Goal: Task Accomplishment & Management: Use online tool/utility

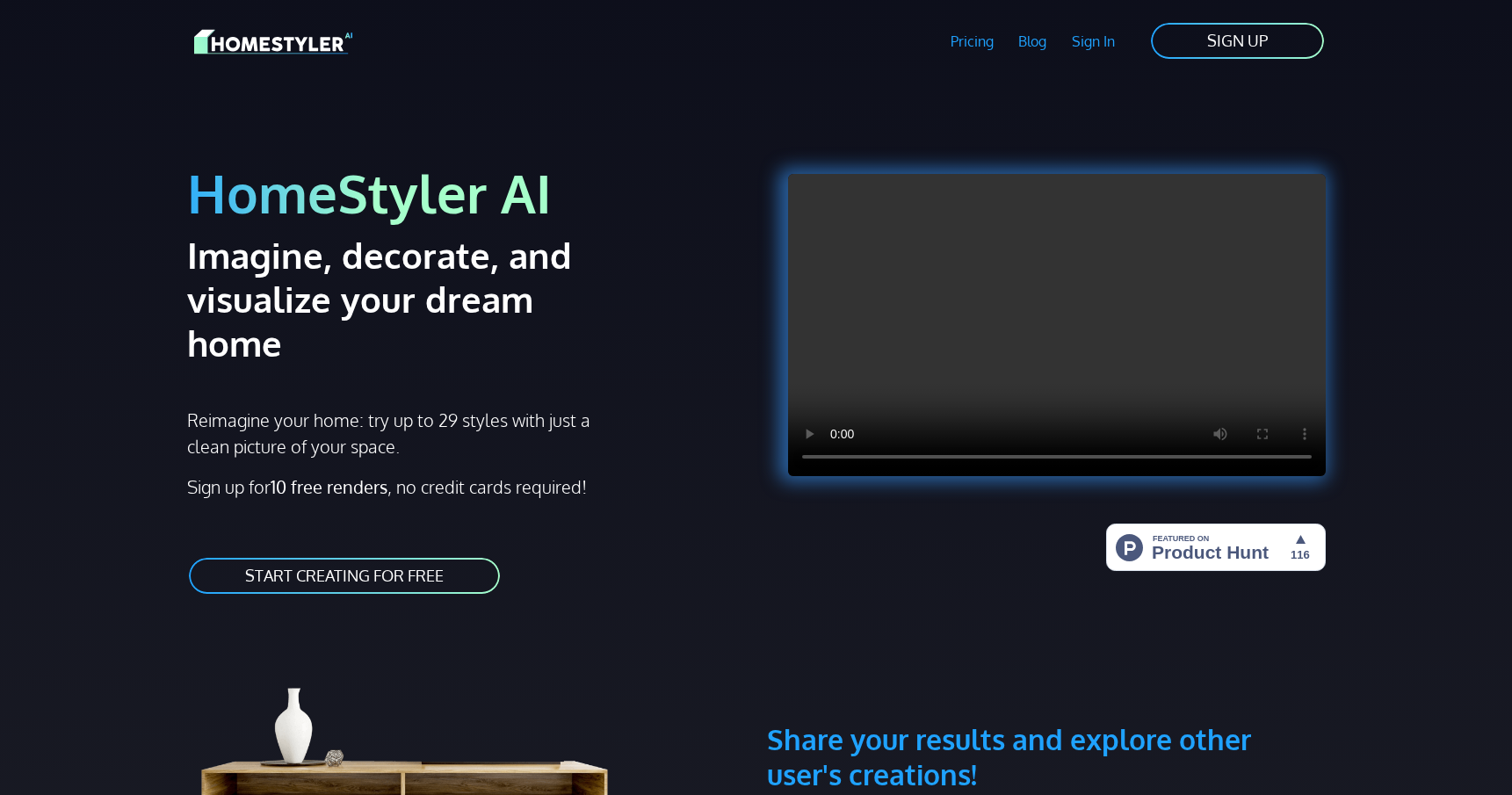
click at [256, 556] on link "START CREATING FOR FREE" at bounding box center [344, 576] width 315 height 39
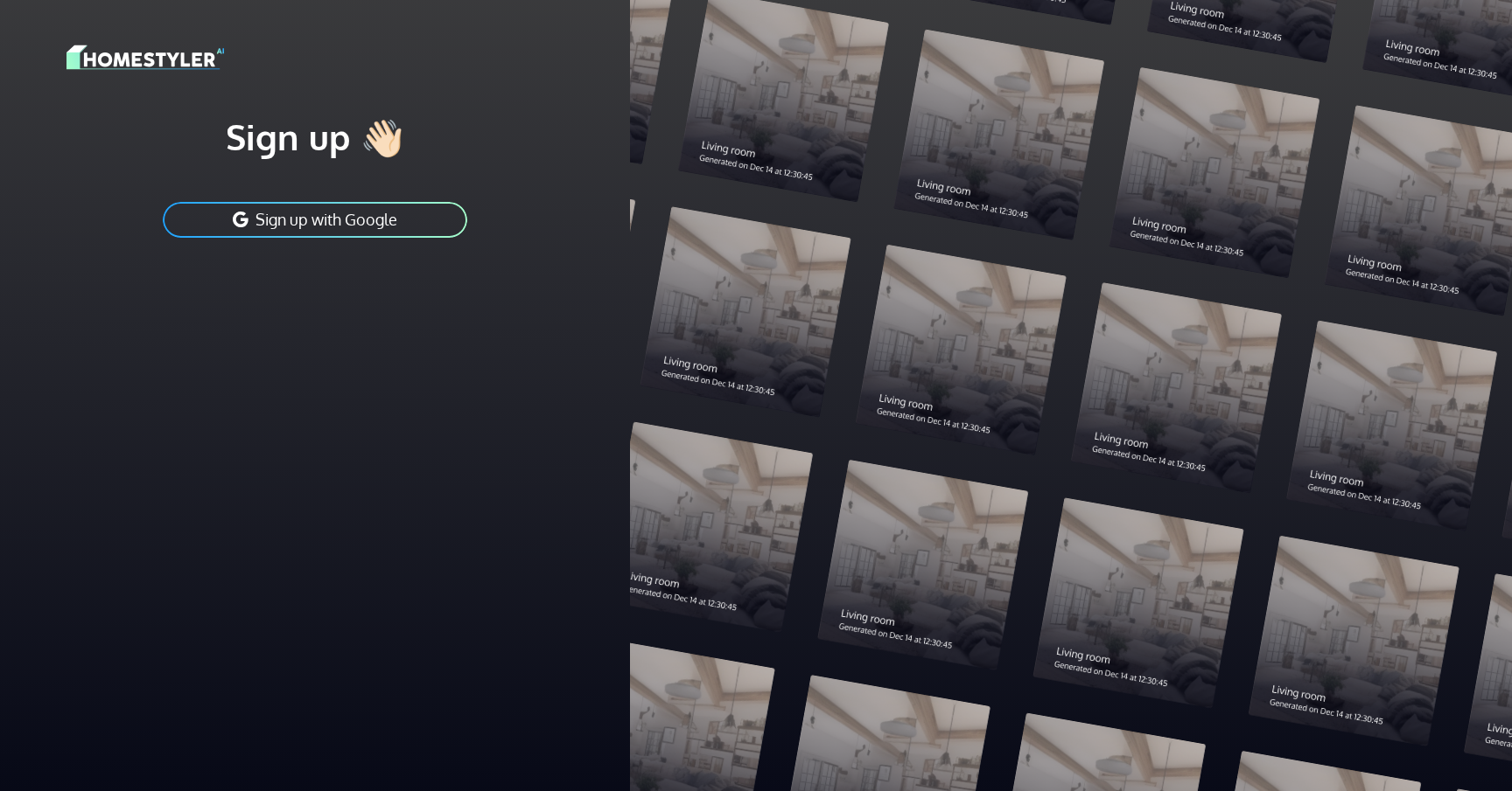
click at [341, 213] on button "Sign up with Google" at bounding box center [314, 220] width 308 height 39
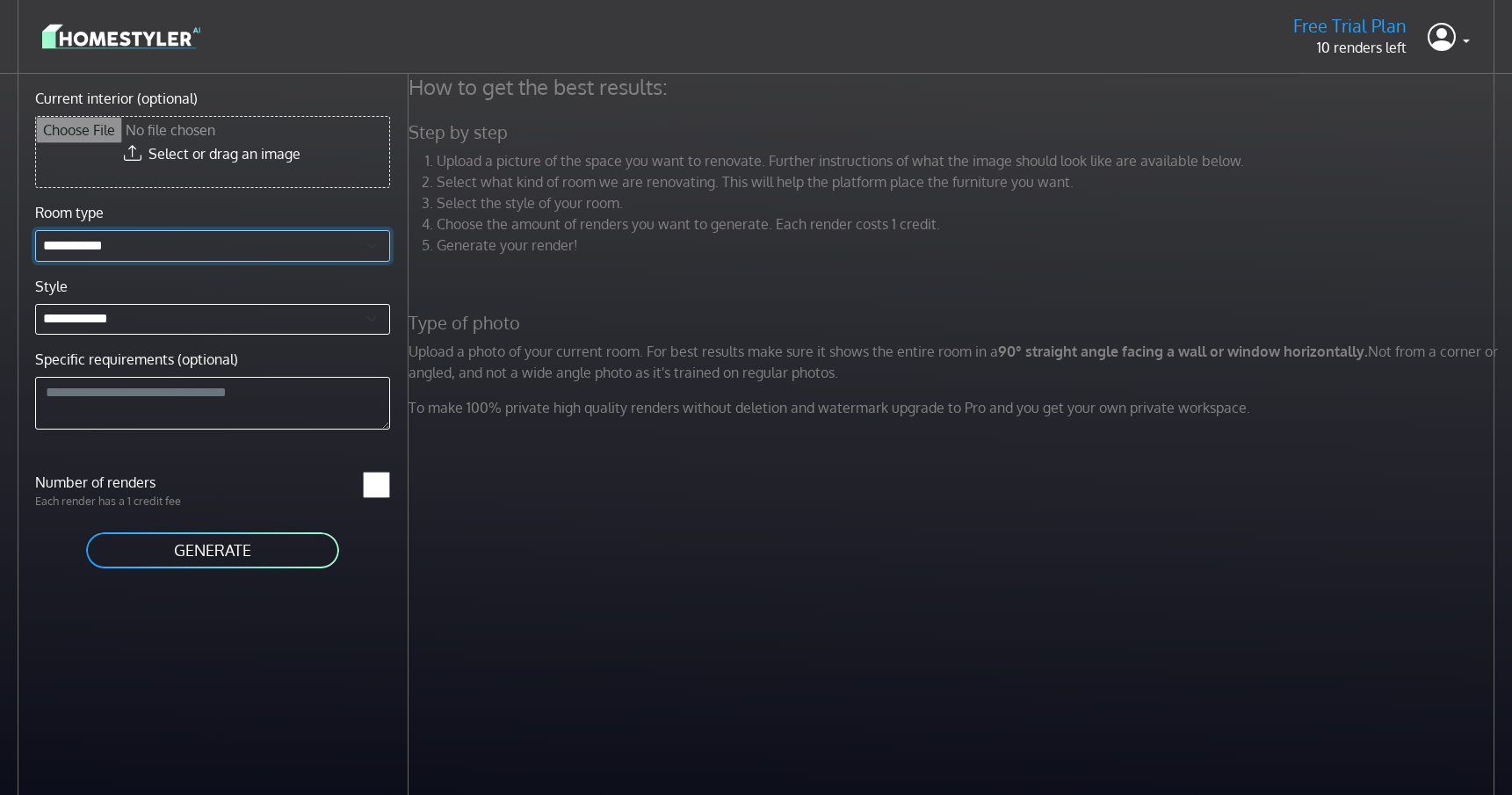
click at [143, 257] on select "**********" at bounding box center [213, 246] width 355 height 31
click at [179, 328] on select "**********" at bounding box center [213, 319] width 355 height 31
